Goal: Information Seeking & Learning: Learn about a topic

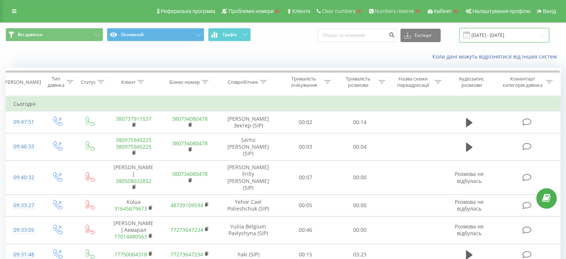
click at [501, 39] on input "[DATE] - [DATE]" at bounding box center [505, 35] width 90 height 15
click at [295, 65] on div "Коли дані можуть відрізнятися вiд інших систем" at bounding box center [283, 57] width 566 height 18
click at [426, 38] on button "Експорт" at bounding box center [421, 35] width 40 height 13
click at [343, 50] on div "Коли дані можуть відрізнятися вiд інших систем" at bounding box center [283, 57] width 566 height 18
click at [240, 35] on button "Графік" at bounding box center [229, 34] width 43 height 13
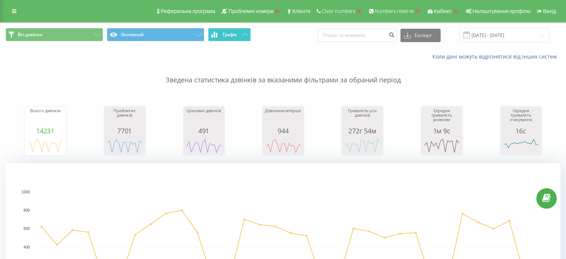
click at [244, 33] on icon at bounding box center [244, 34] width 5 height 3
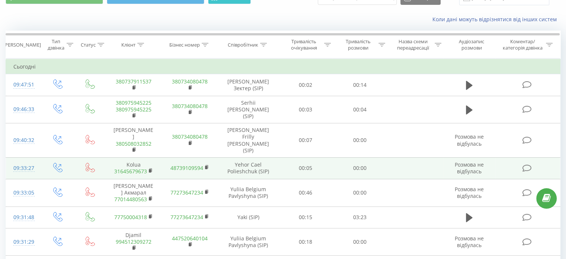
scroll to position [37, 0]
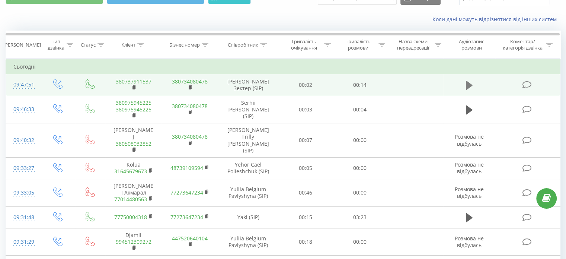
click at [470, 82] on icon at bounding box center [469, 85] width 7 height 10
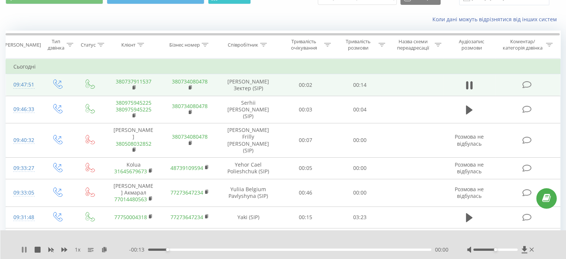
click at [24, 250] on icon at bounding box center [24, 250] width 6 height 6
click at [63, 251] on icon at bounding box center [64, 250] width 6 height 6
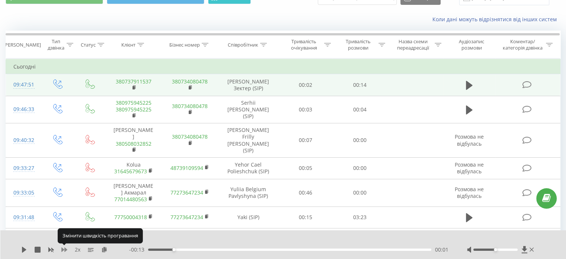
click at [63, 251] on icon at bounding box center [64, 250] width 6 height 6
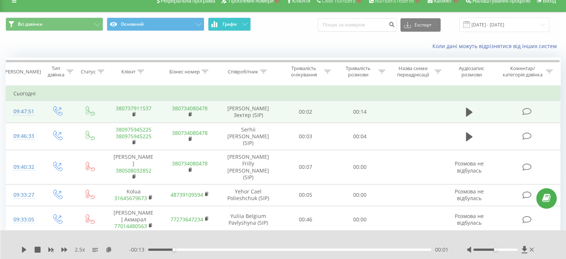
scroll to position [0, 0]
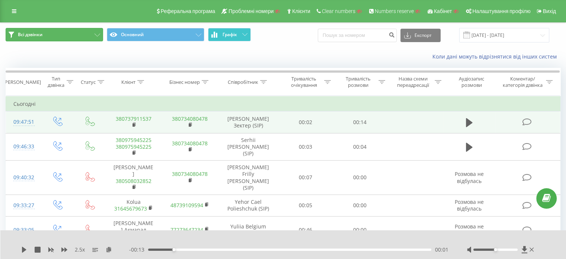
click at [35, 33] on span "Всі дзвінки" at bounding box center [30, 35] width 25 height 6
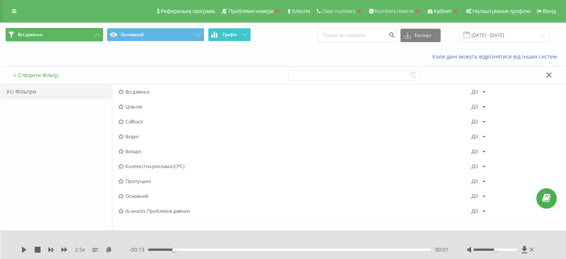
click at [99, 35] on icon at bounding box center [98, 35] width 6 height 3
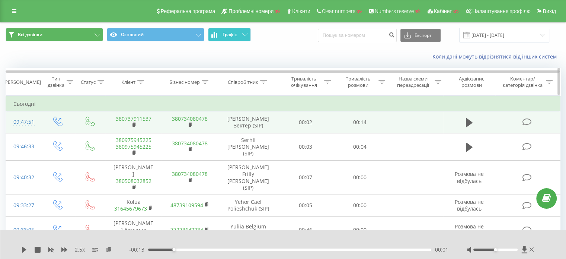
click at [132, 81] on div "Клієнт" at bounding box center [128, 82] width 14 height 6
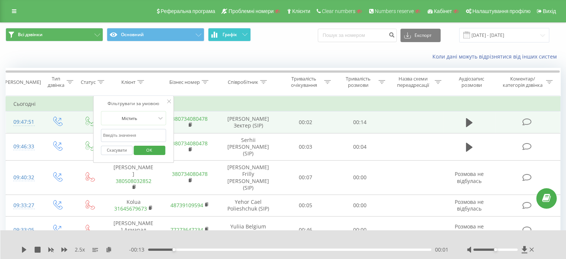
click at [133, 133] on input "text" at bounding box center [134, 135] width 66 height 13
paste input "380674560331"
type input "380674560331"
click at [155, 150] on span "OK" at bounding box center [149, 150] width 21 height 12
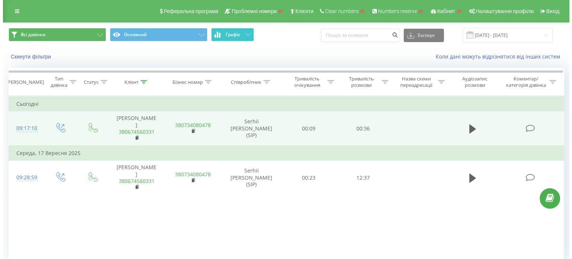
scroll to position [32, 0]
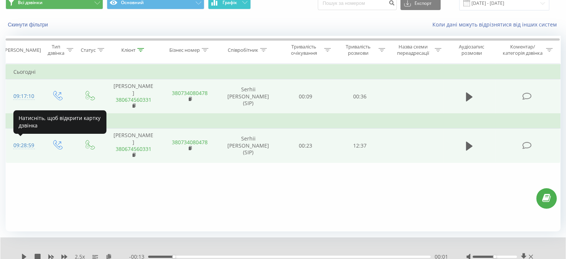
click at [19, 146] on div "09:28:59" at bounding box center [23, 145] width 20 height 15
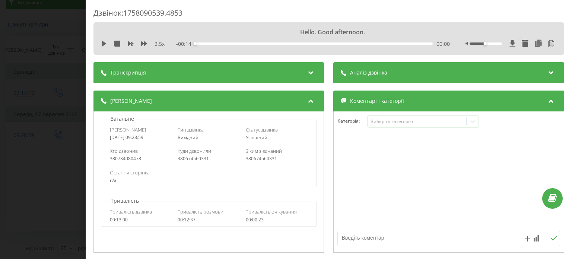
click at [190, 73] on div "Транскрипція" at bounding box center [208, 72] width 231 height 21
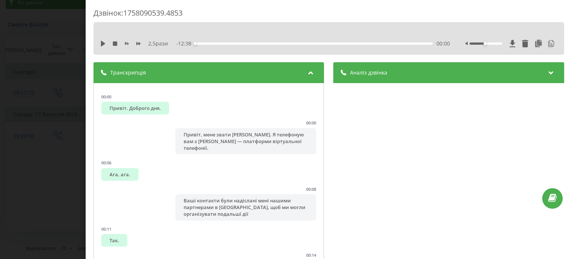
drag, startPoint x: 228, startPoint y: 13, endPoint x: 243, endPoint y: 11, distance: 14.6
click at [228, 13] on div "Дзвінок : 1758090539.4853" at bounding box center [328, 15] width 471 height 15
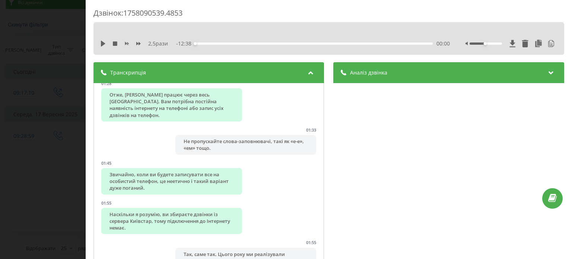
scroll to position [782, 0]
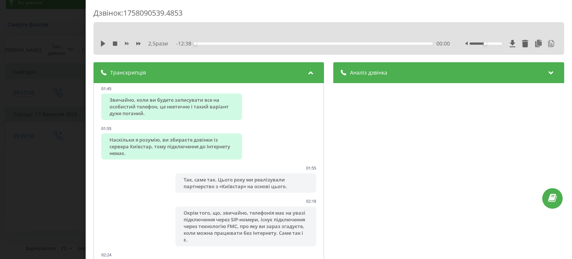
click at [423, 81] on div "Аналіз дзвінка" at bounding box center [449, 72] width 231 height 21
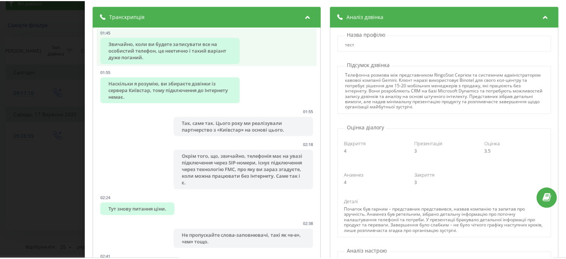
scroll to position [37, 0]
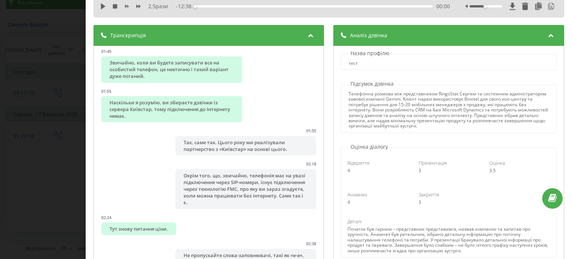
click at [45, 109] on div "Дзвінок : 1758090539.4853 2,5 рази - 12:38 00:00 00:00 Транскрипція 00:00 Приві…" at bounding box center [286, 129] width 572 height 259
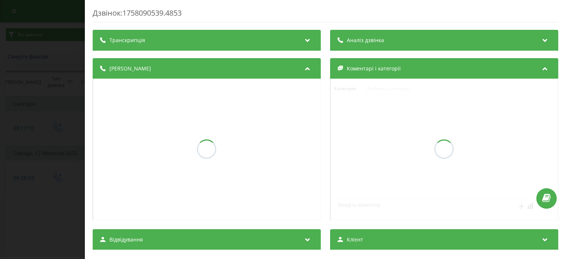
scroll to position [32, 0]
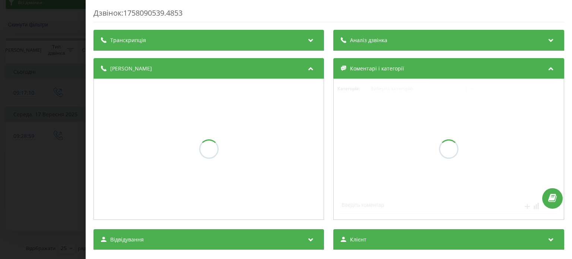
click at [57, 64] on div "Дзвінок : 1758090539.4853 Транскрипція Аналіз дзвінка Деталі дзвінка Коментарі …" at bounding box center [286, 129] width 572 height 259
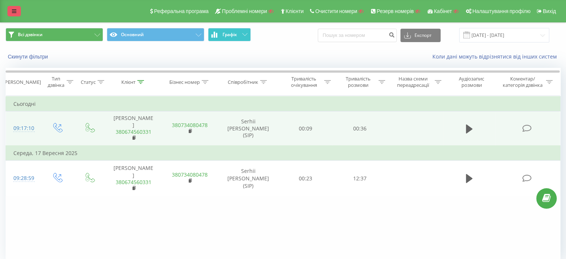
click at [10, 10] on link at bounding box center [13, 11] width 13 height 10
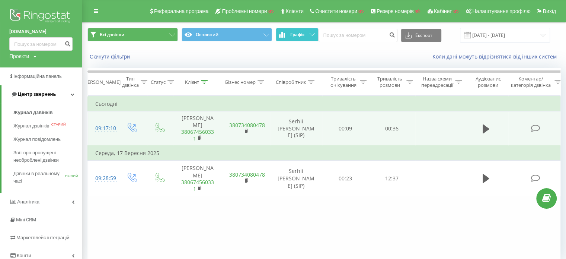
click at [27, 95] on span "Центр звернень" at bounding box center [37, 94] width 38 height 6
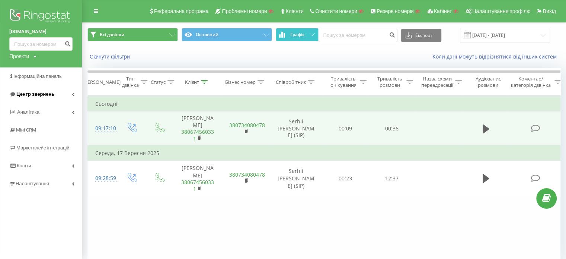
click at [27, 95] on span "Центр звернень" at bounding box center [35, 94] width 38 height 6
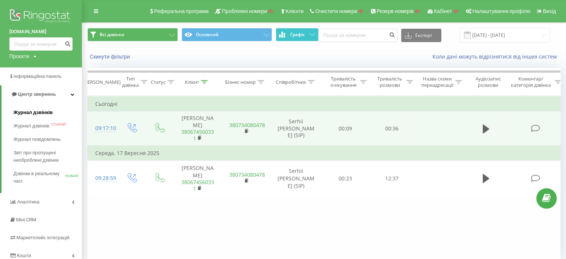
click at [26, 114] on font "Журнал дзвінків" at bounding box center [32, 112] width 39 height 6
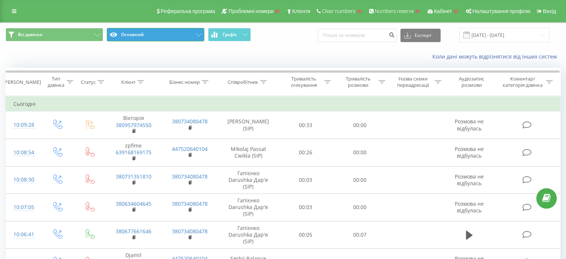
click at [167, 34] on button "Основний" at bounding box center [156, 34] width 98 height 13
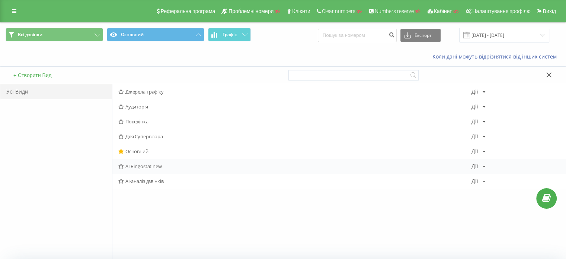
click at [146, 165] on span "AI Ringostat new" at bounding box center [294, 166] width 353 height 5
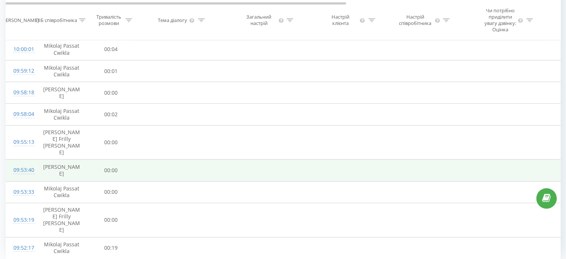
scroll to position [496, 0]
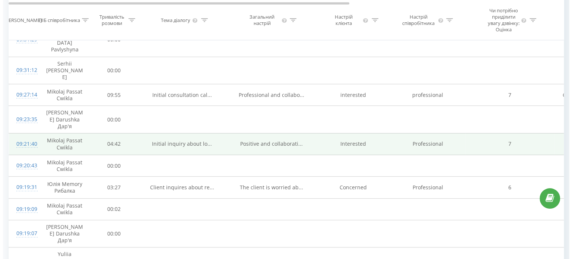
scroll to position [273, 0]
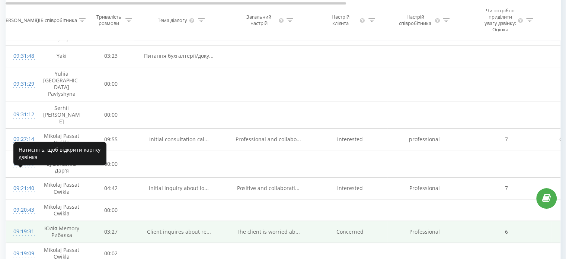
click at [22, 224] on div "09:19:31" at bounding box center [20, 231] width 15 height 15
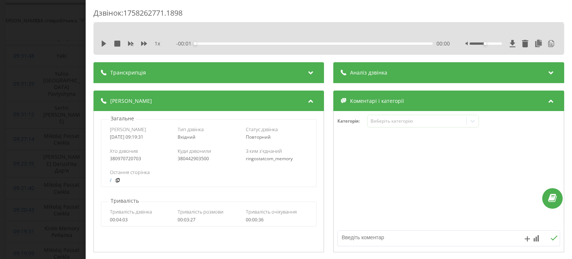
click at [171, 70] on div "Транскрипція" at bounding box center [208, 72] width 231 height 21
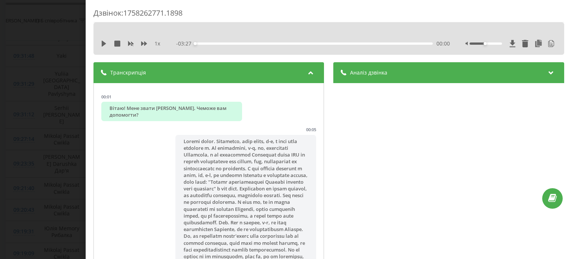
click at [388, 71] on div "Аналіз дзвінка" at bounding box center [449, 72] width 231 height 21
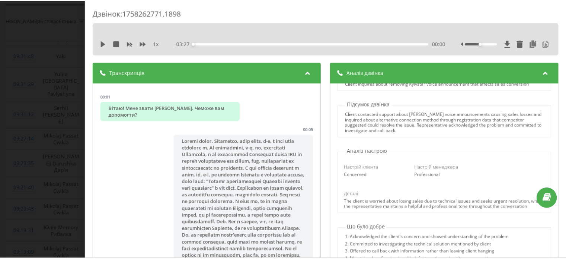
scroll to position [74, 0]
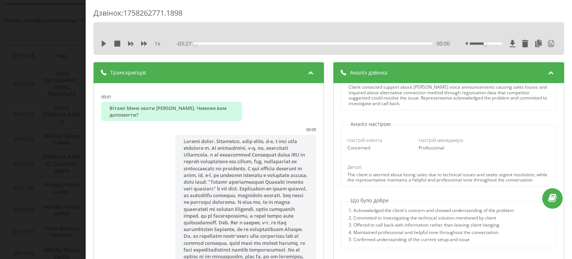
click at [47, 67] on div "Дзвінок : 1758262771.1898 1 x - 03:27 00:00 00:00 Транскрипція 00:01 Вітаю! Мен…" at bounding box center [286, 129] width 572 height 259
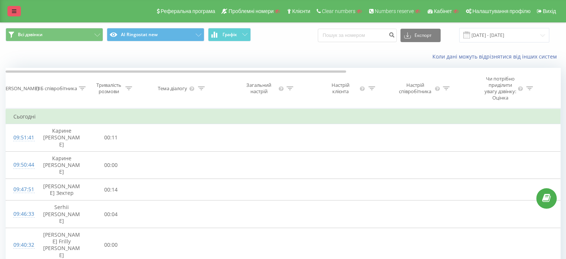
click at [16, 10] on link at bounding box center [13, 11] width 13 height 10
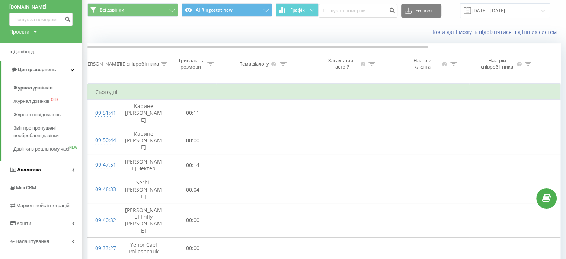
scroll to position [74, 0]
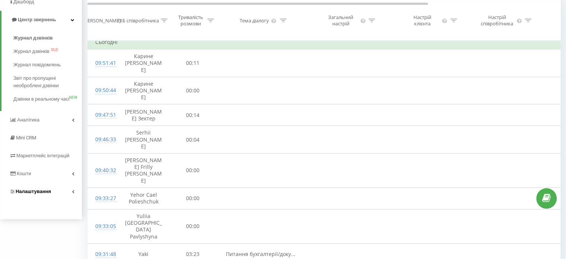
click at [29, 194] on span "Налаштування" at bounding box center [33, 191] width 35 height 6
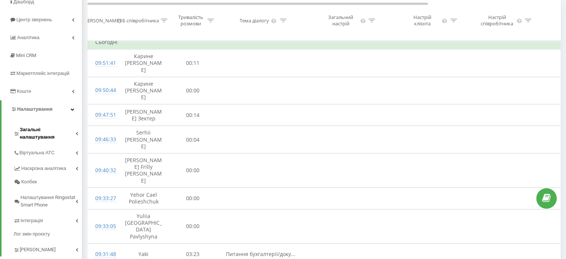
click at [23, 128] on span "Загальні налаштування" at bounding box center [48, 133] width 56 height 15
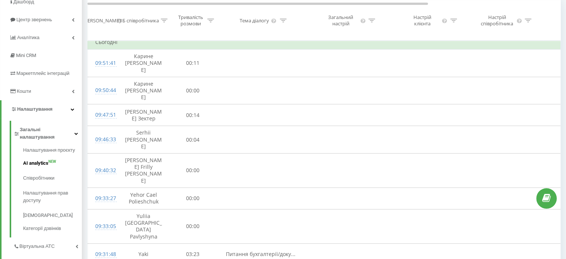
click at [35, 159] on span "AI analytics" at bounding box center [35, 162] width 25 height 7
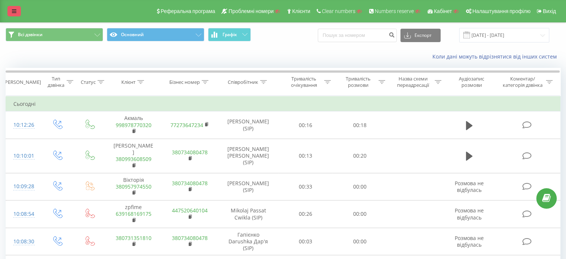
click at [13, 11] on icon at bounding box center [14, 11] width 4 height 5
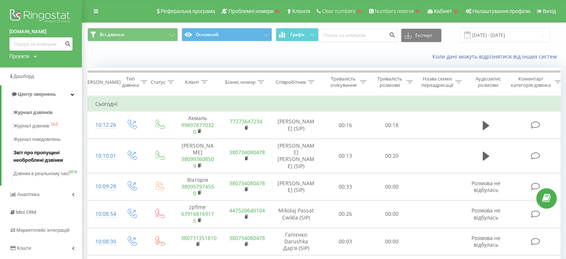
click at [35, 157] on span "Звіт про пропущені необроблені дзвінки" at bounding box center [45, 156] width 65 height 15
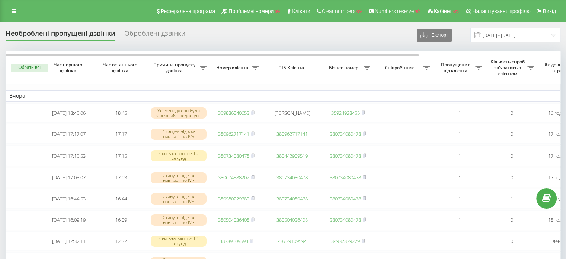
click at [152, 32] on div "Оброблені дзвінки" at bounding box center [154, 35] width 61 height 12
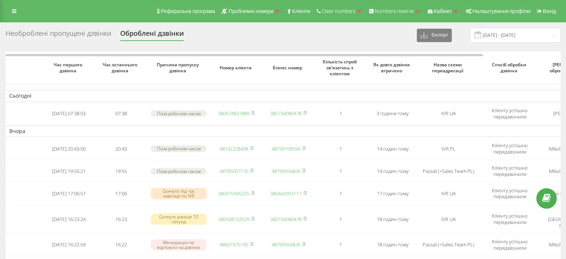
click at [32, 35] on div "Необроблені пропущені дзвінки" at bounding box center [59, 35] width 106 height 12
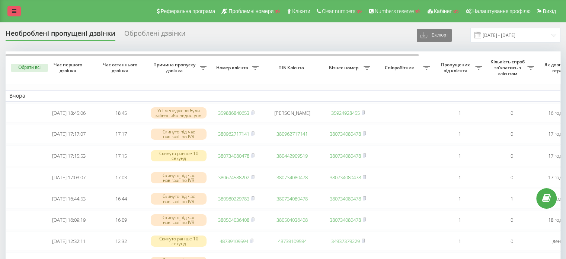
click at [14, 11] on icon at bounding box center [14, 11] width 4 height 5
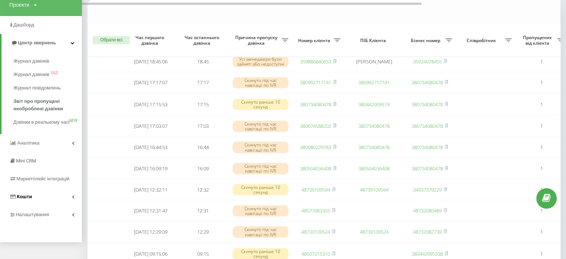
scroll to position [74, 0]
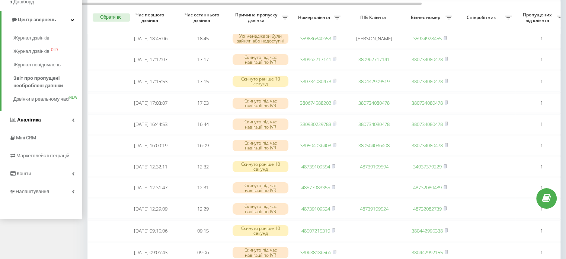
click at [25, 123] on span "Аналiтика" at bounding box center [29, 120] width 24 height 6
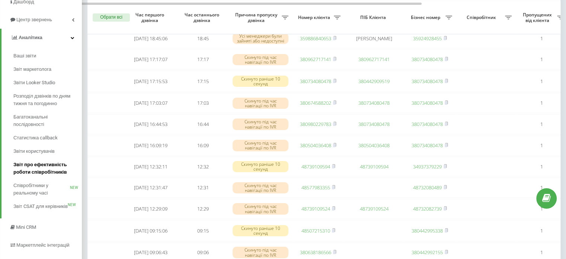
click at [37, 174] on span "Звіт про ефективність роботи співробітників" at bounding box center [45, 168] width 65 height 15
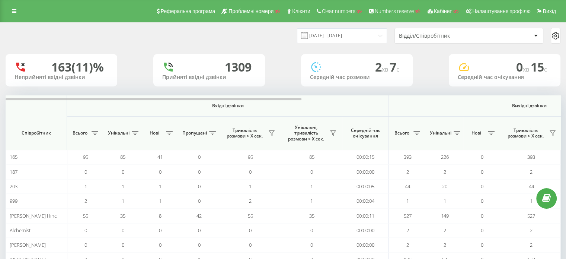
click at [450, 35] on div "Відділ/Співробітник" at bounding box center [443, 36] width 89 height 6
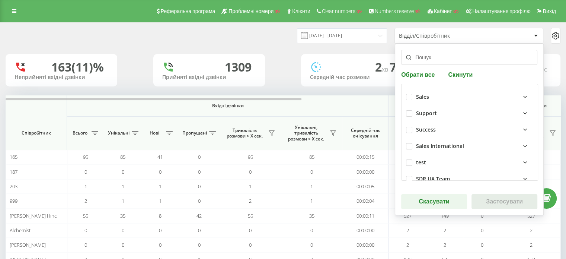
click at [450, 35] on div "Відділ/Співробітник" at bounding box center [443, 36] width 89 height 6
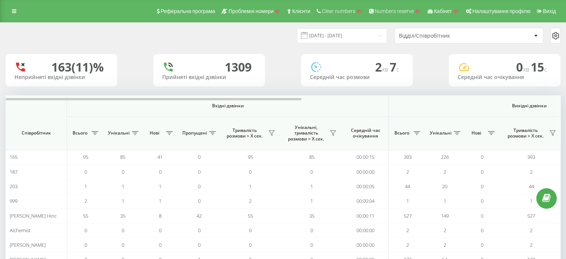
click at [430, 31] on div "Відділ/Співробітник" at bounding box center [469, 35] width 148 height 15
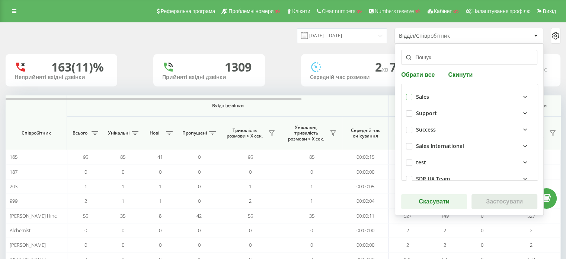
click at [408, 94] on label at bounding box center [409, 94] width 6 height 0
checkbox input "true"
click at [508, 206] on button "Застосувати" at bounding box center [505, 201] width 66 height 15
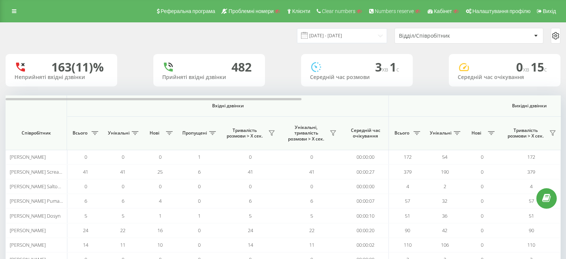
click at [555, 36] on icon at bounding box center [556, 36] width 2 height 2
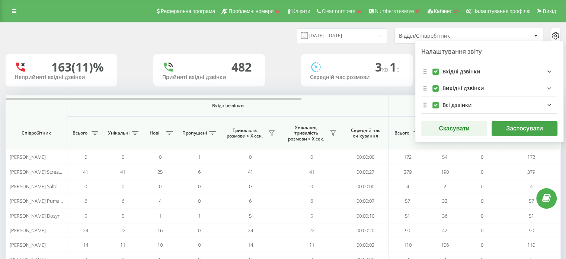
click at [517, 132] on button "Застосувати" at bounding box center [525, 128] width 66 height 15
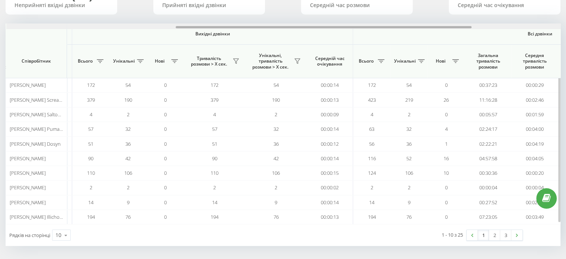
scroll to position [0, 318]
drag, startPoint x: 235, startPoint y: 27, endPoint x: 406, endPoint y: 26, distance: 170.2
click at [406, 26] on div at bounding box center [322, 27] width 296 height 2
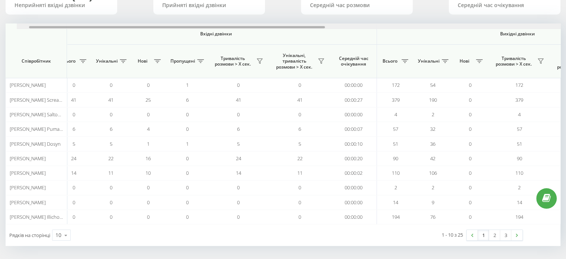
scroll to position [0, 0]
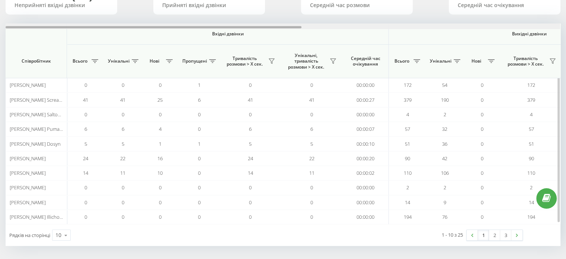
drag, startPoint x: 274, startPoint y: 26, endPoint x: 150, endPoint y: 61, distance: 128.5
click at [104, 28] on div at bounding box center [283, 26] width 555 height 6
drag, startPoint x: 246, startPoint y: 27, endPoint x: 87, endPoint y: 39, distance: 159.5
click at [93, 39] on div "Вхідні дзвінки Вихідні дзвінки Всі дзвінки Співробітник Всього Унікальні Нові П…" at bounding box center [283, 123] width 555 height 201
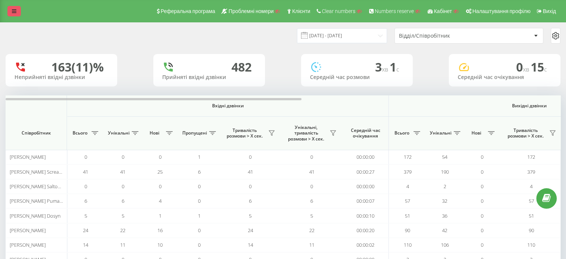
click at [10, 12] on link at bounding box center [13, 11] width 13 height 10
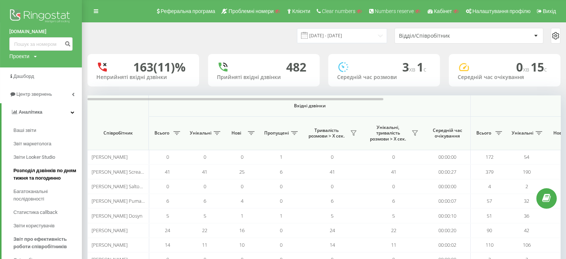
click at [49, 177] on span "Розподіл дзвінків по дням тижня та погодинно" at bounding box center [45, 174] width 65 height 15
